Goal: Task Accomplishment & Management: Manage account settings

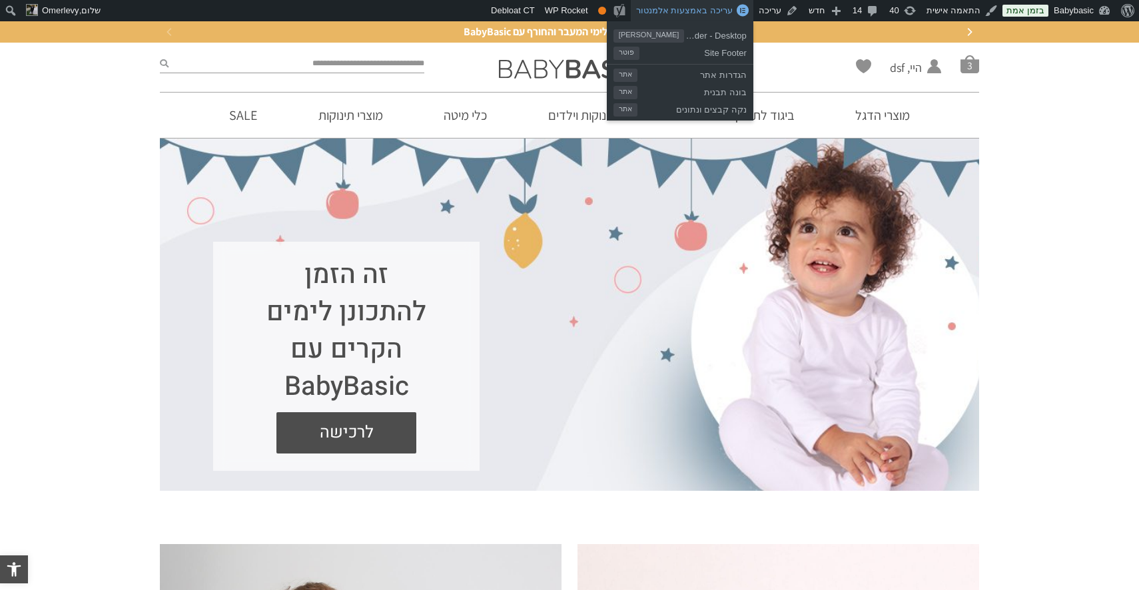
click at [732, 7] on span "עריכה באמצעות אלמנטור" at bounding box center [684, 10] width 97 height 10
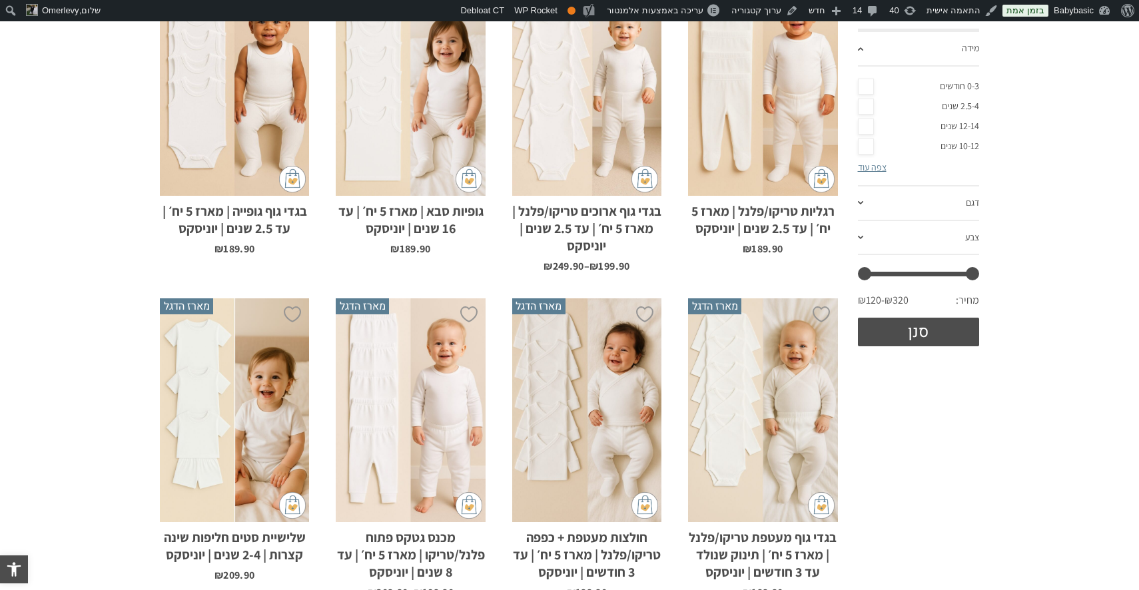
scroll to position [392, 0]
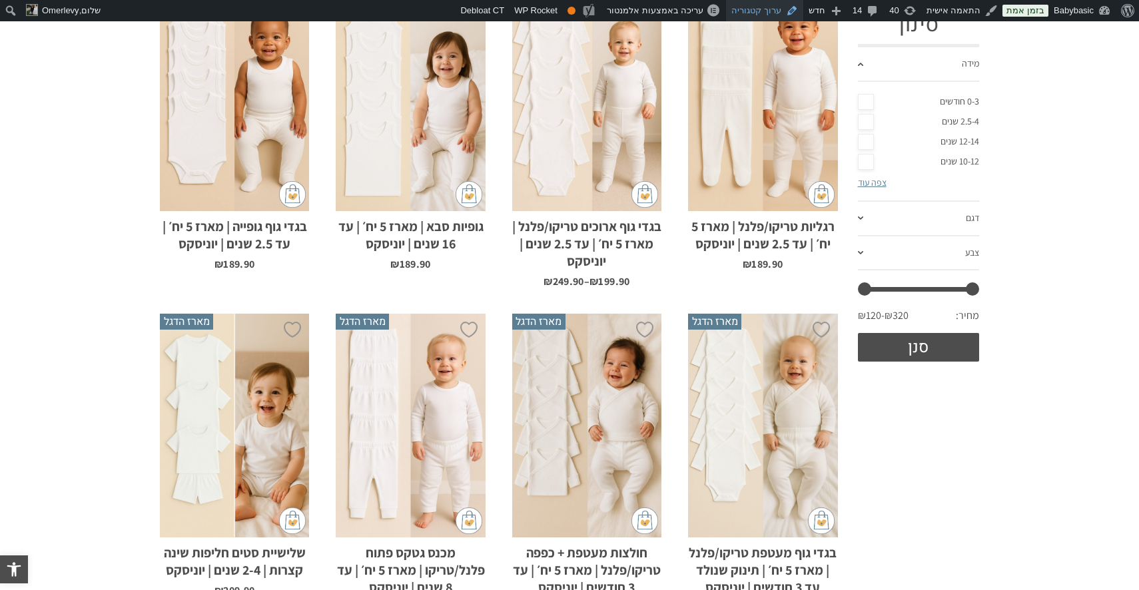
click at [773, 12] on link "ערוך קטגוריה" at bounding box center [764, 10] width 77 height 21
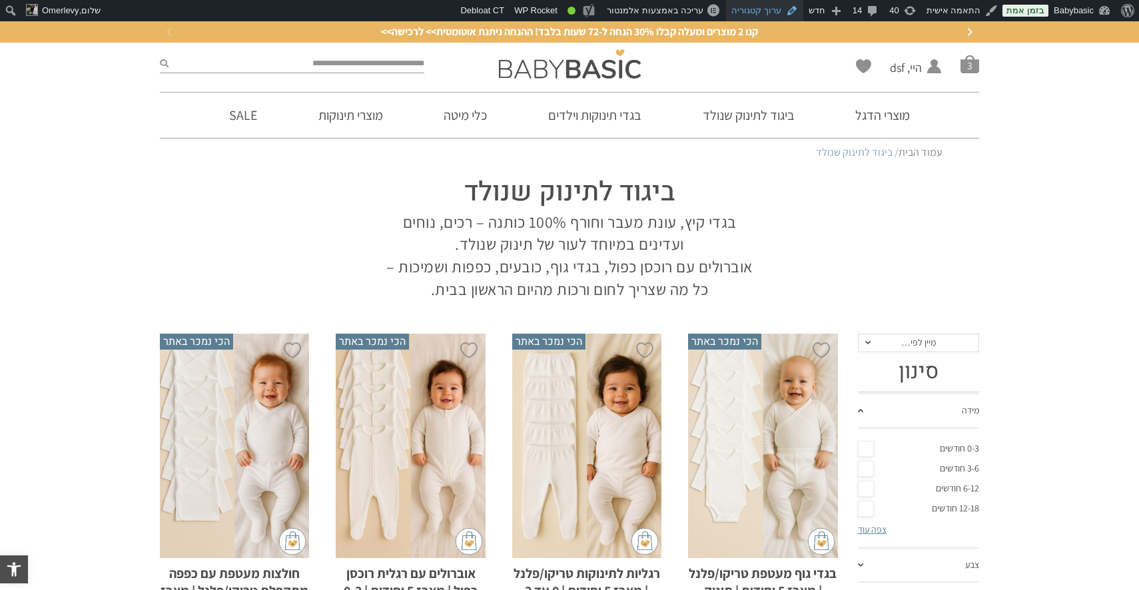
click at [769, 12] on link "ערוך קטגוריה" at bounding box center [764, 10] width 77 height 21
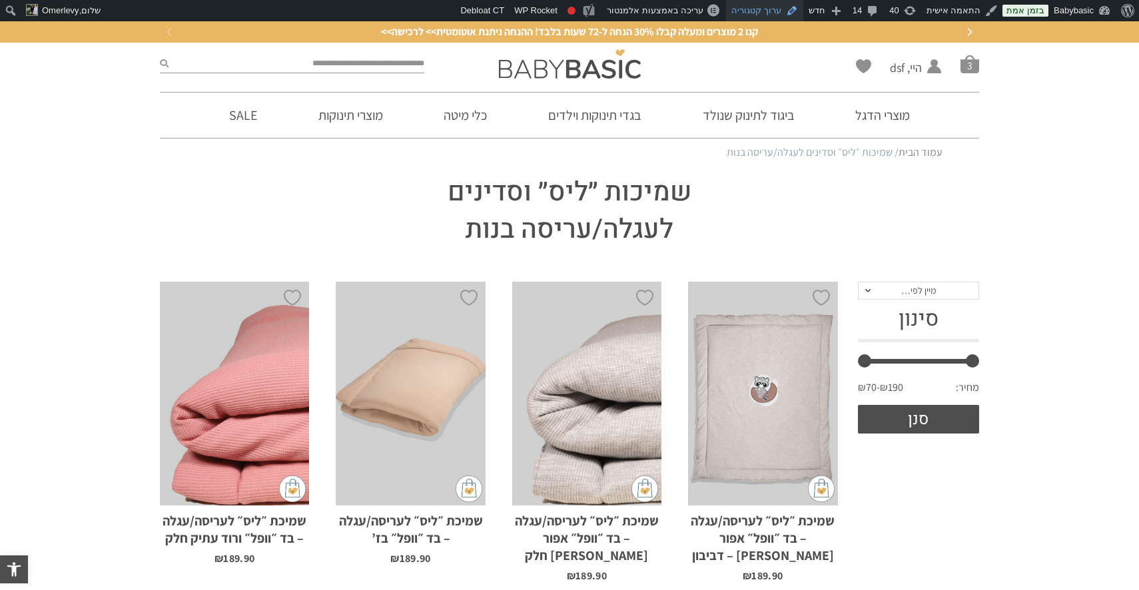
click at [768, 17] on link "ערוך קטגוריה" at bounding box center [764, 10] width 77 height 21
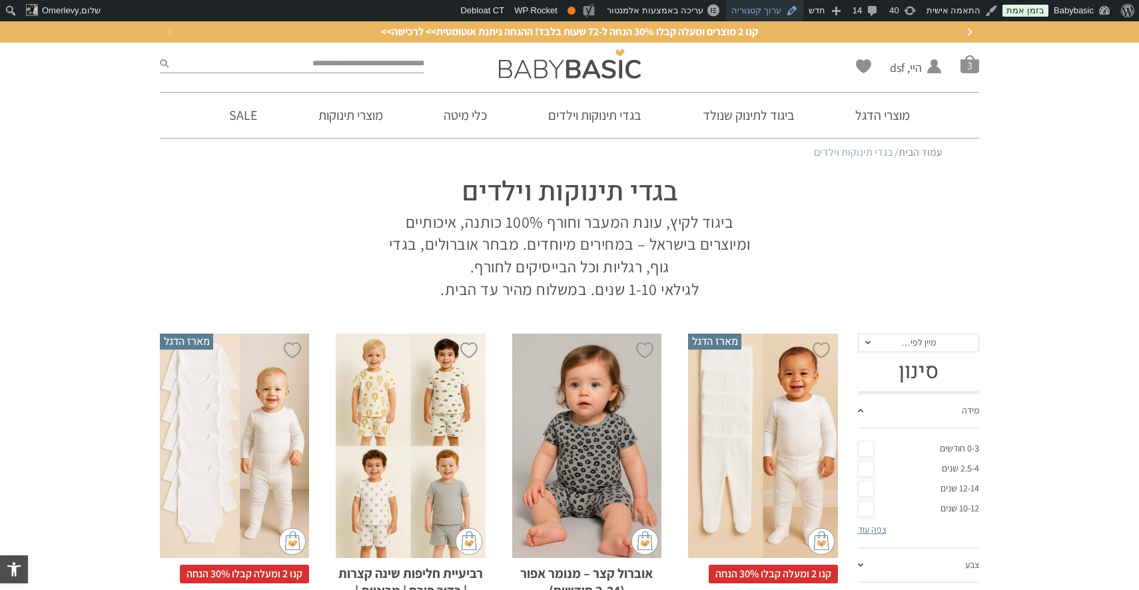
click at [781, 10] on link "ערוך קטגוריה" at bounding box center [764, 10] width 77 height 21
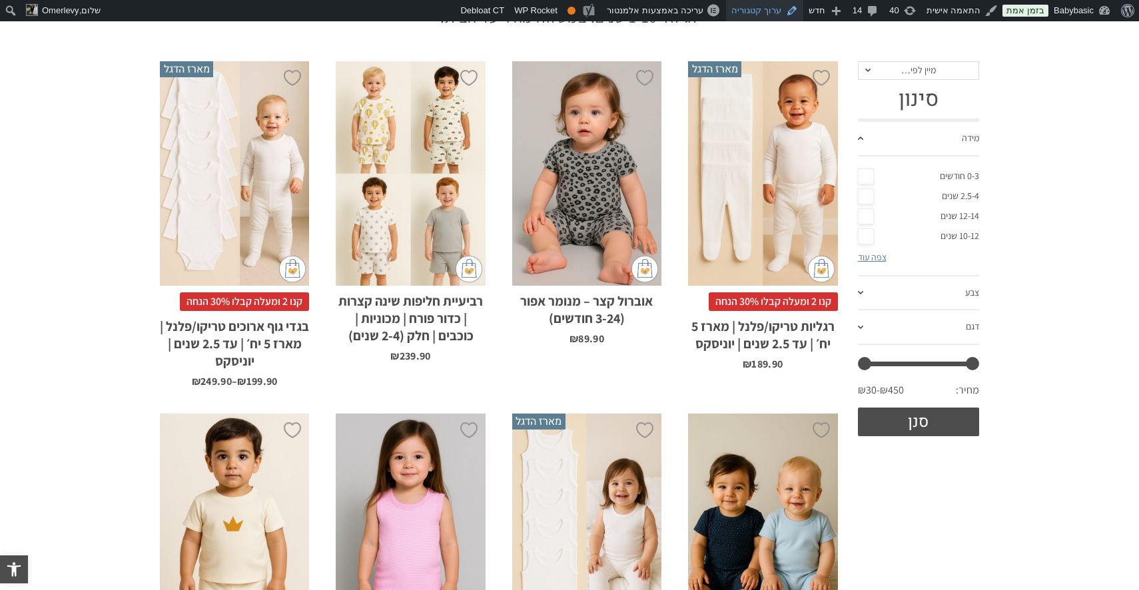
scroll to position [274, 0]
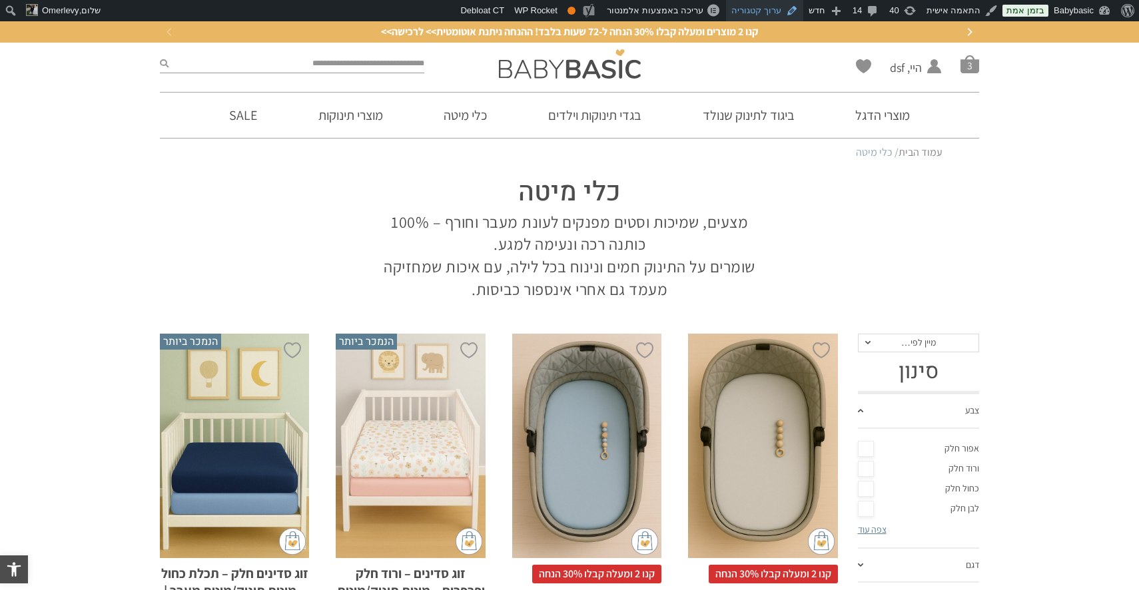
click at [765, 9] on link "ערוך קטגוריה" at bounding box center [764, 10] width 77 height 21
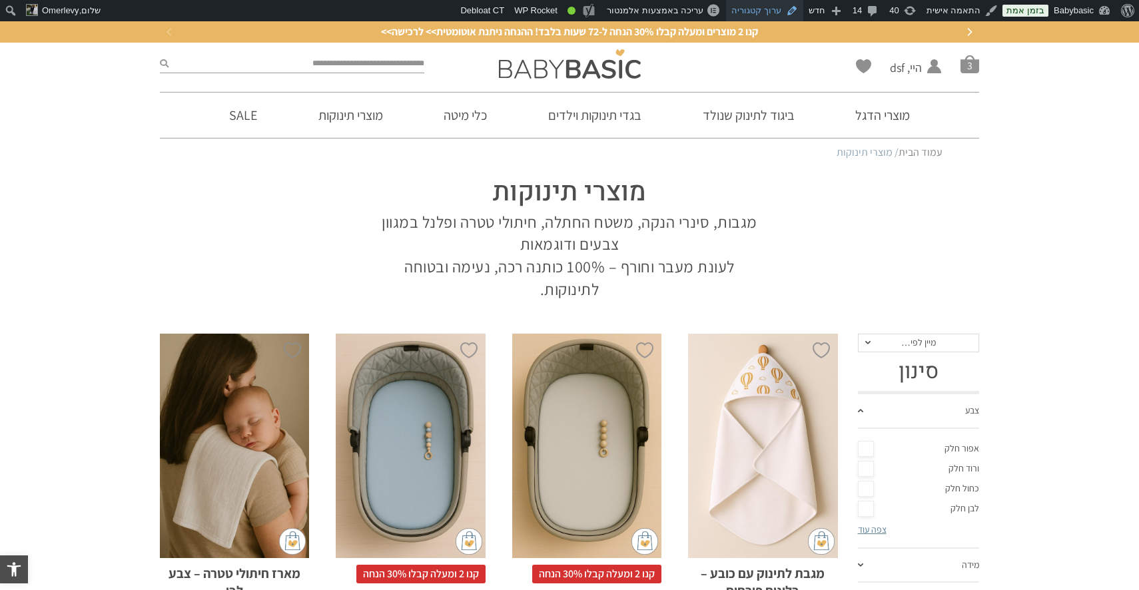
click at [782, 13] on link "ערוך קטגוריה" at bounding box center [764, 10] width 77 height 21
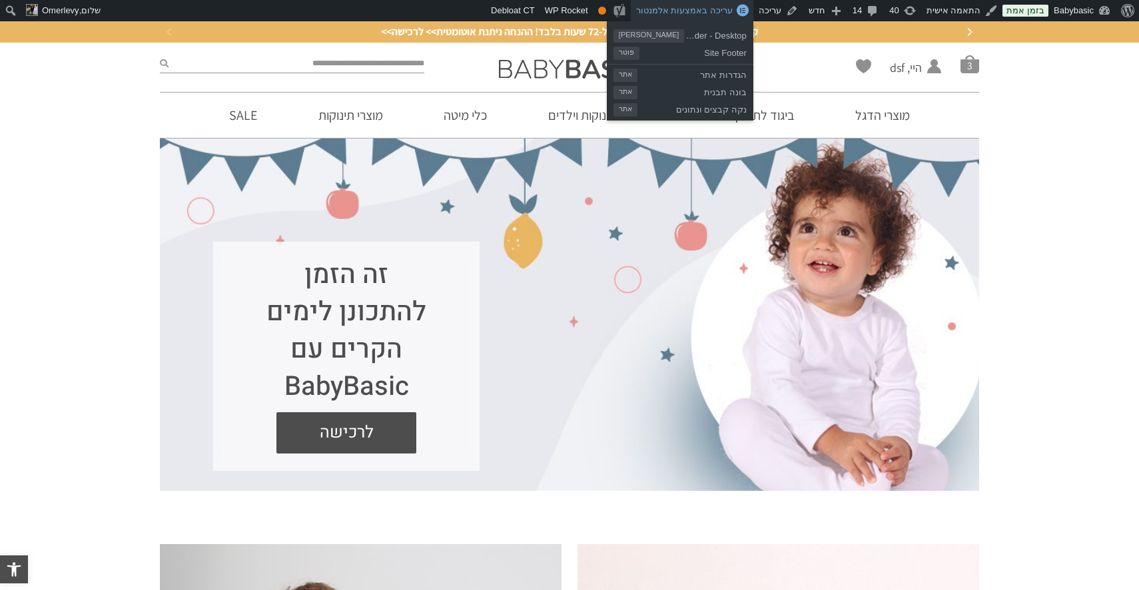
click at [723, 11] on span "עריכה באמצעות אלמנטור" at bounding box center [684, 10] width 97 height 10
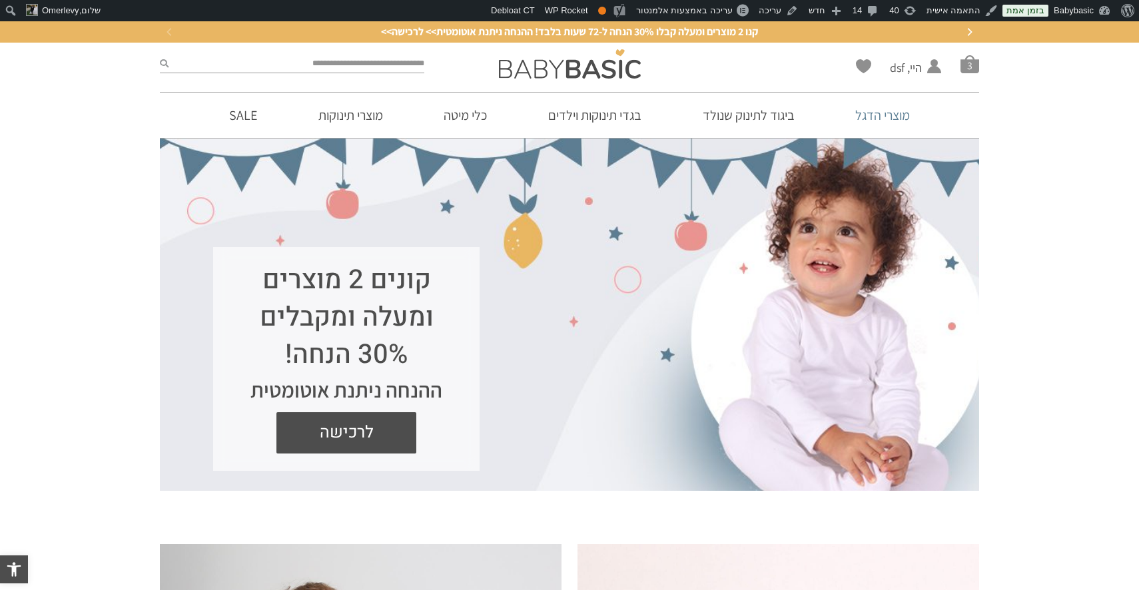
click at [898, 119] on link "מוצרי הדגל" at bounding box center [882, 115] width 95 height 45
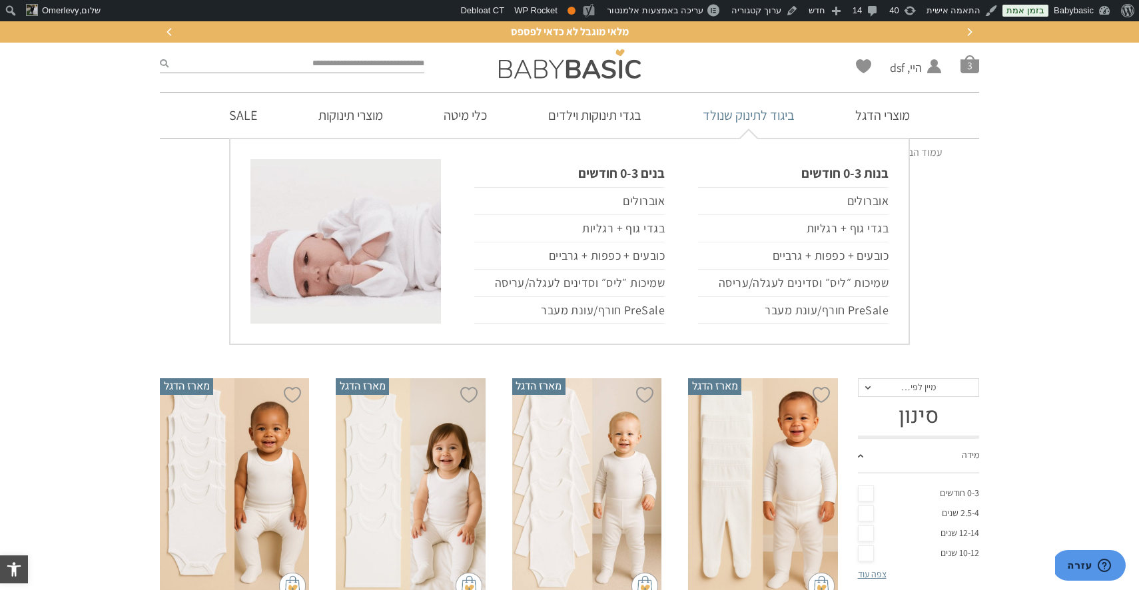
click at [733, 123] on link "ביגוד לתינוק שנולד" at bounding box center [748, 115] width 132 height 45
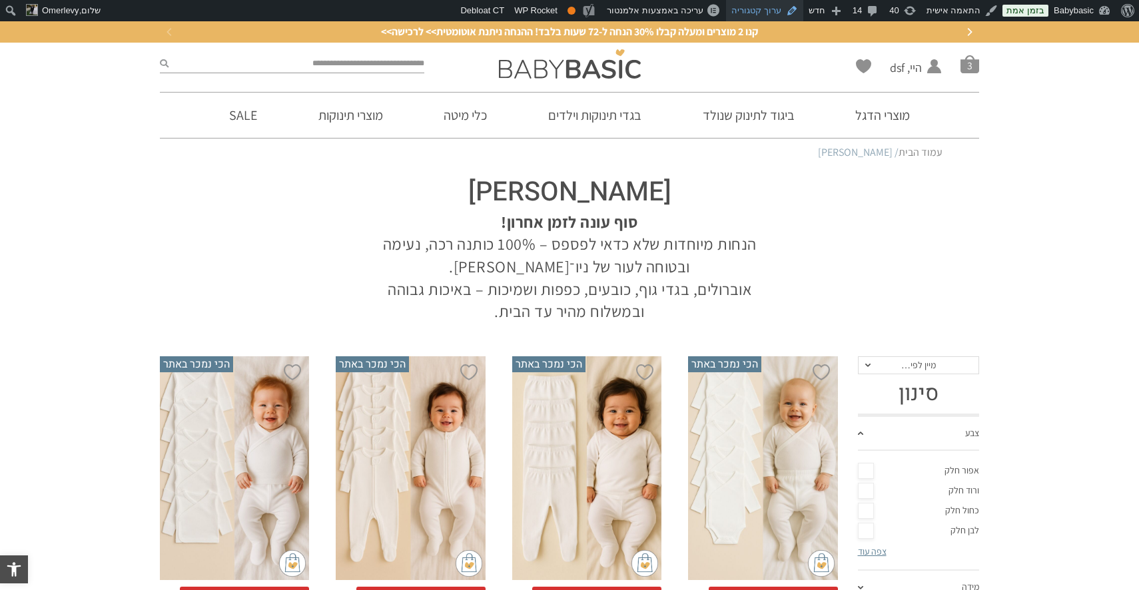
click at [779, 11] on link "ערוך קטגוריה" at bounding box center [764, 10] width 77 height 21
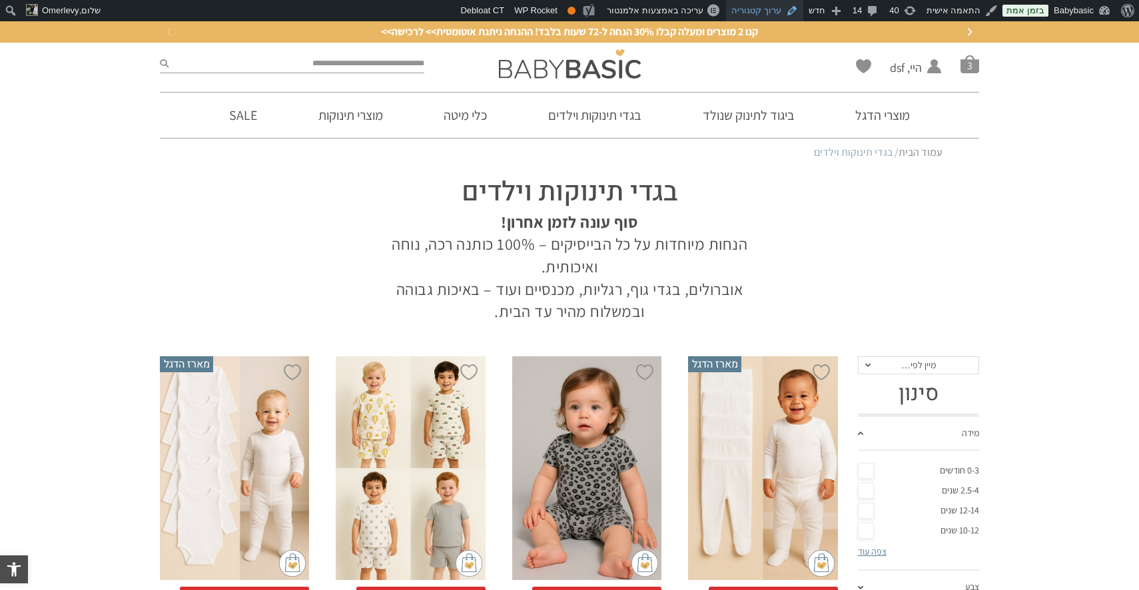
click at [762, 9] on link "ערוך קטגוריה" at bounding box center [764, 10] width 77 height 21
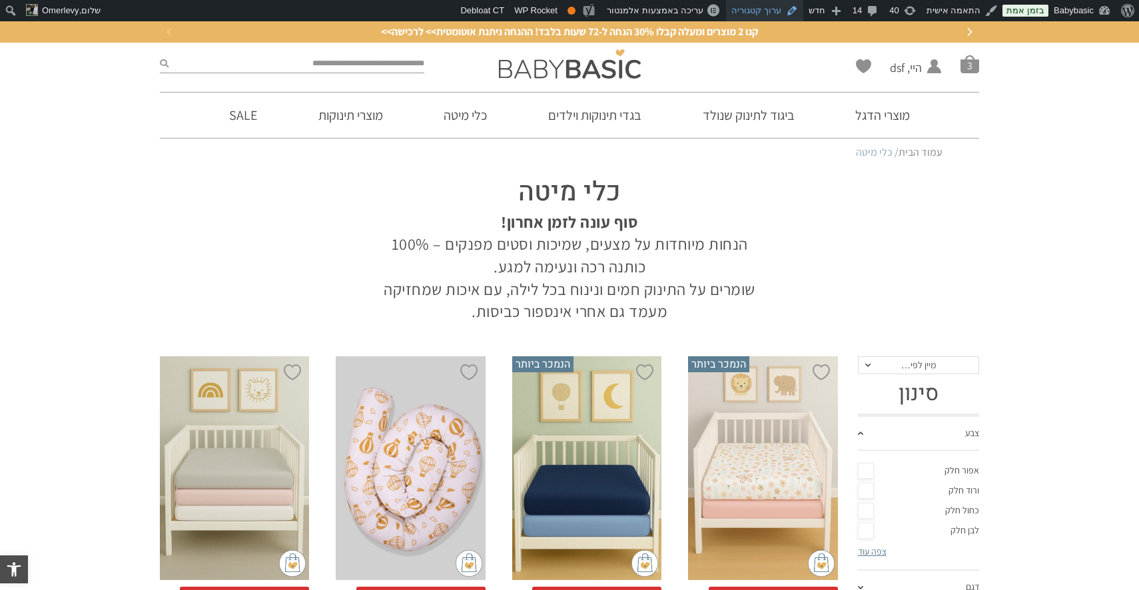
click at [766, 14] on link "ערוך קטגוריה" at bounding box center [764, 10] width 77 height 21
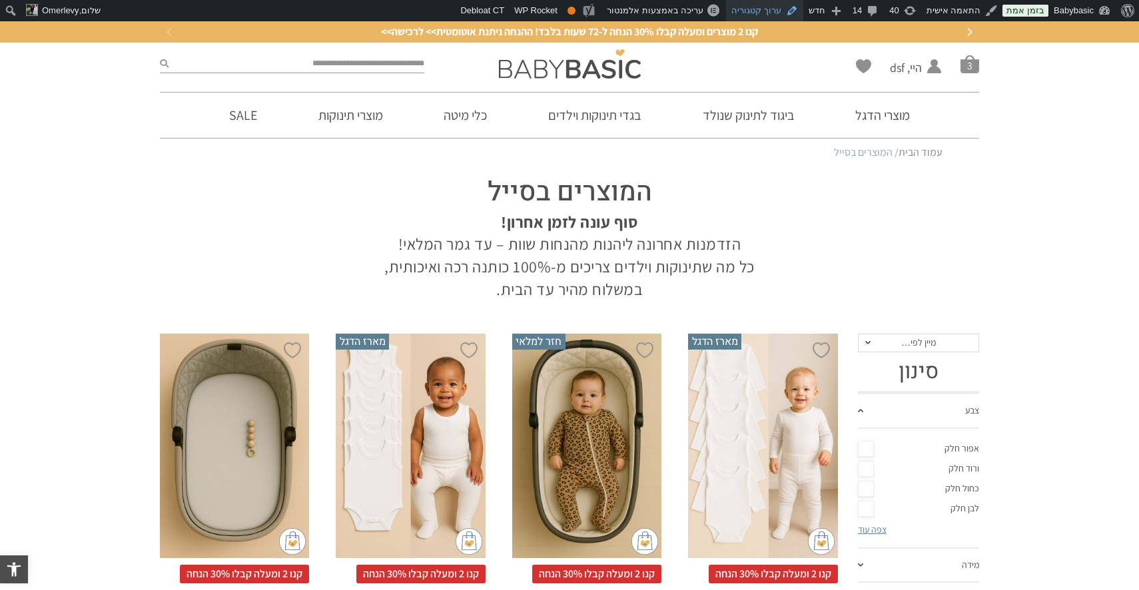
click at [767, 6] on link "ערוך קטגוריה" at bounding box center [764, 10] width 77 height 21
